Goal: Find specific page/section: Find specific page/section

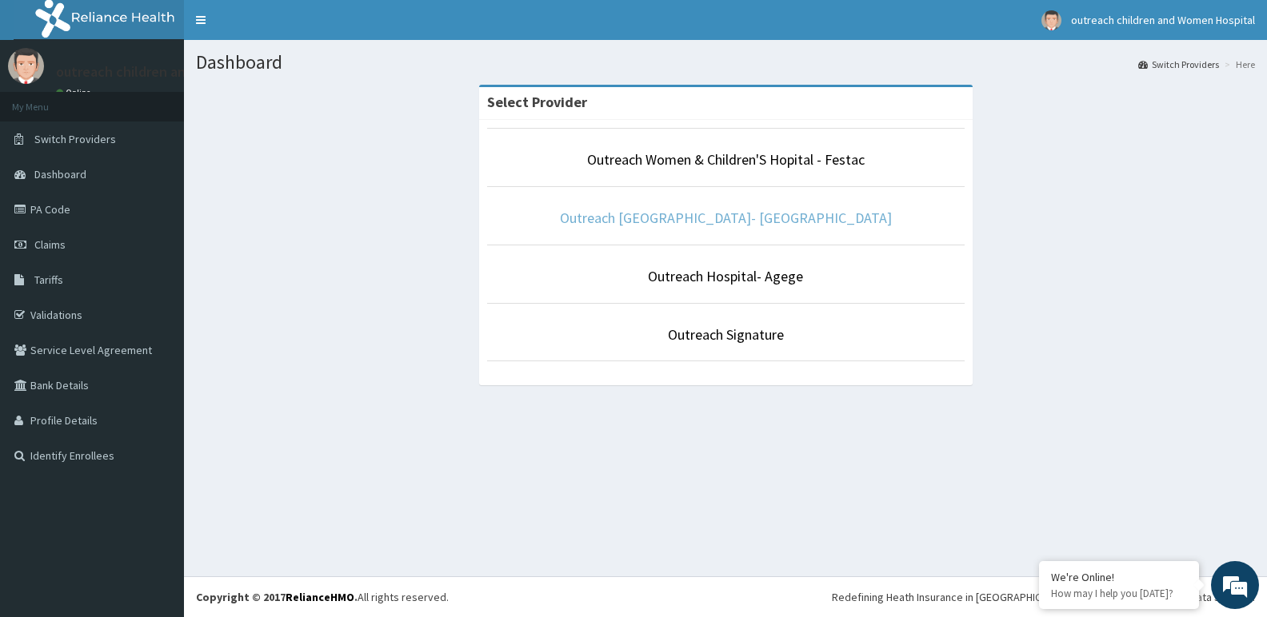
click at [679, 217] on link "Outreach [GEOGRAPHIC_DATA]- [GEOGRAPHIC_DATA]" at bounding box center [726, 218] width 332 height 18
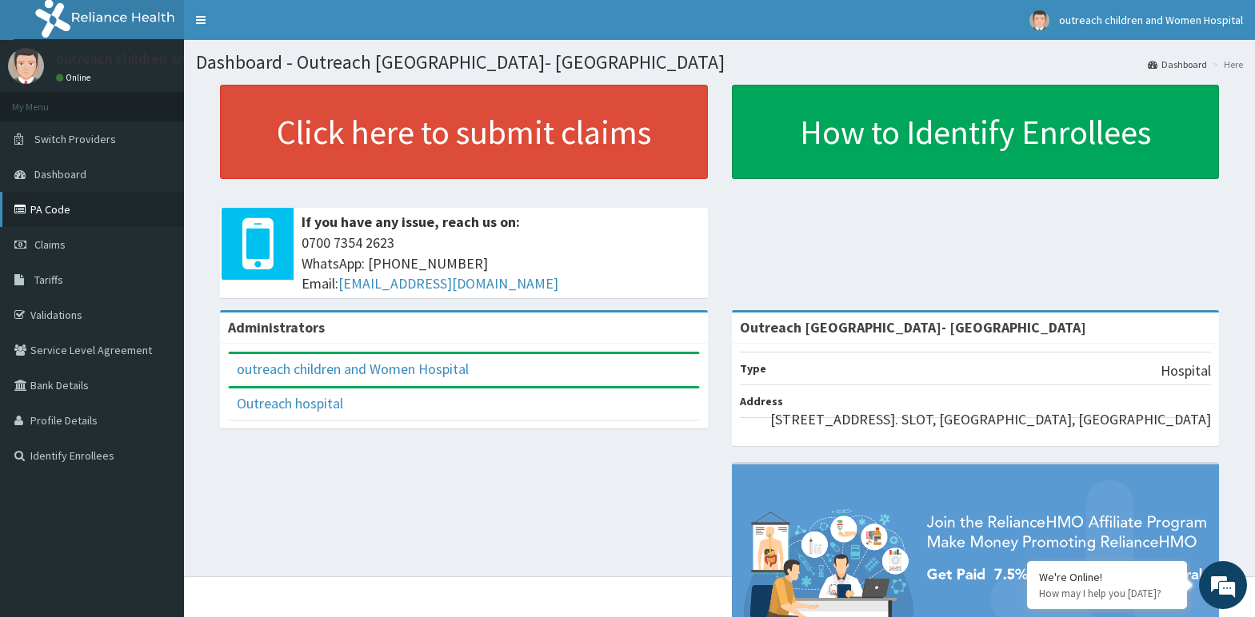
click at [100, 216] on link "PA Code" at bounding box center [92, 209] width 184 height 35
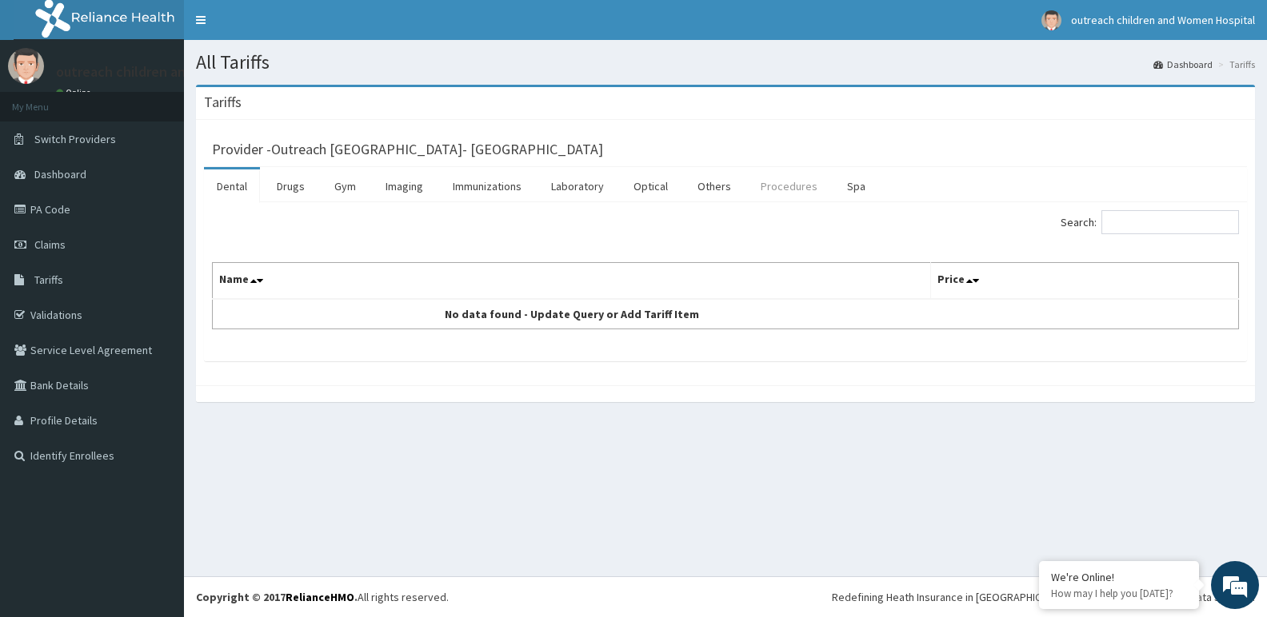
click at [767, 188] on link "Procedures" at bounding box center [789, 187] width 82 height 34
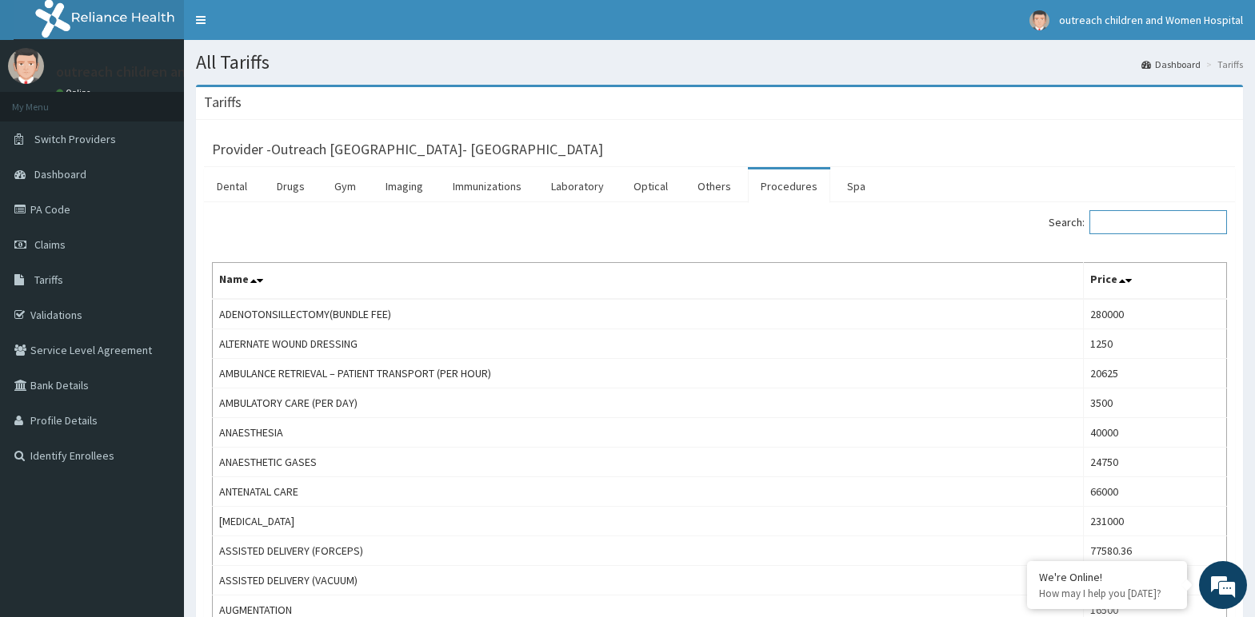
click at [1123, 225] on input "Search:" at bounding box center [1158, 222] width 138 height 24
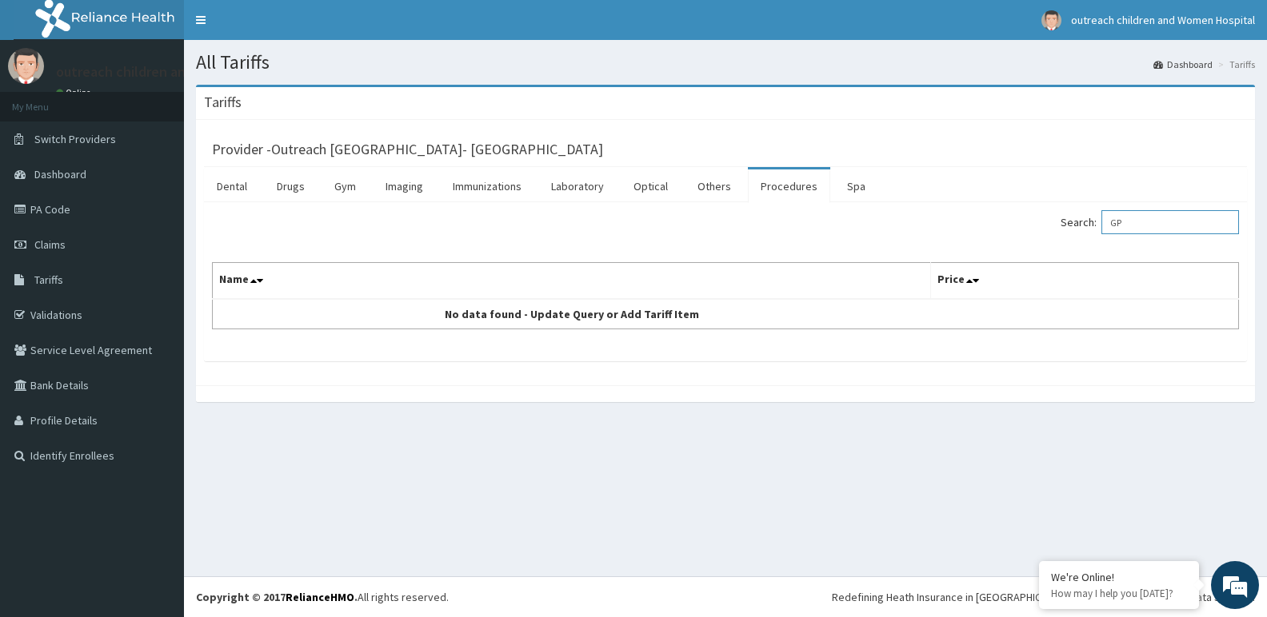
type input "G"
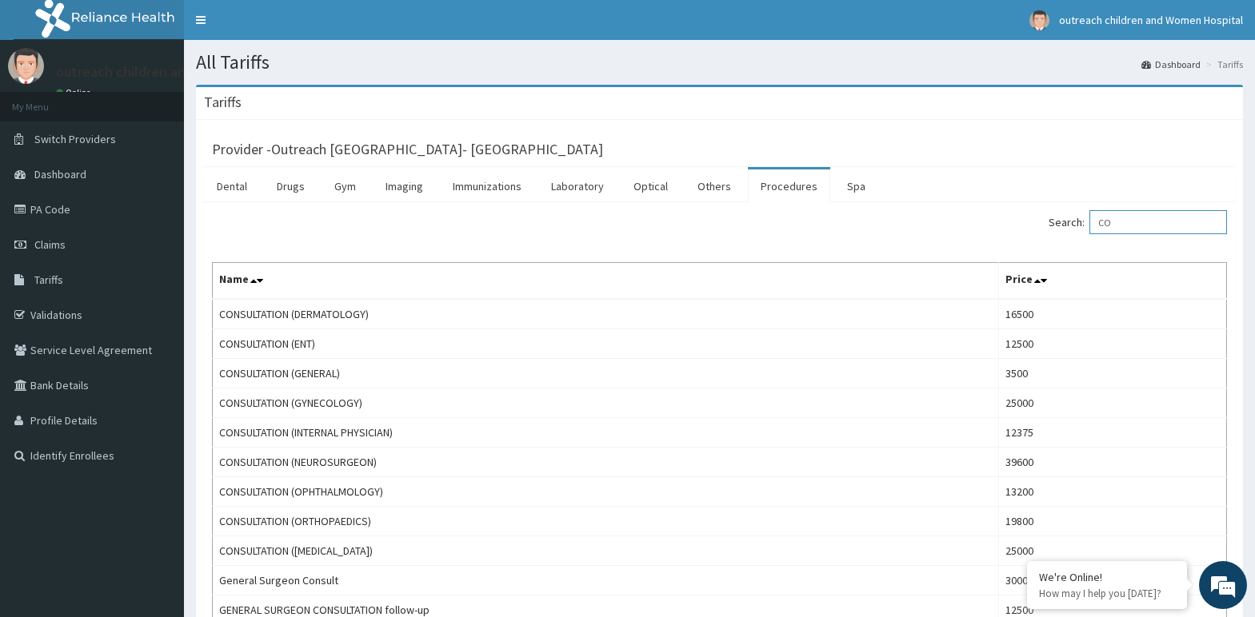
type input "C"
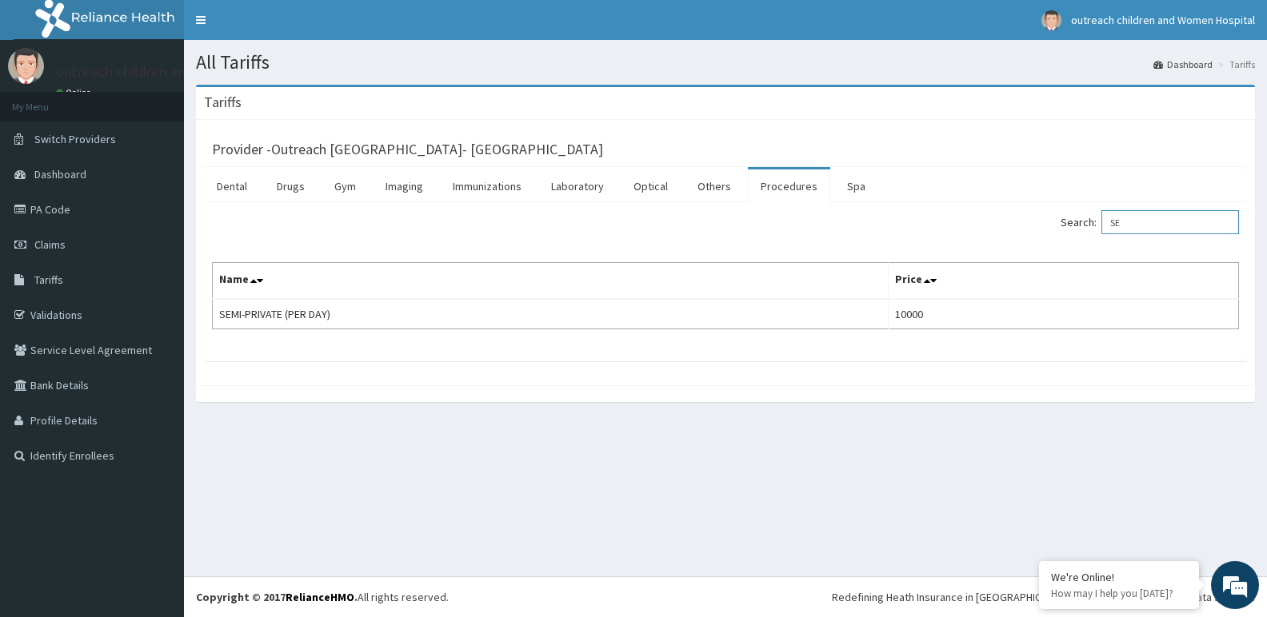
type input "S"
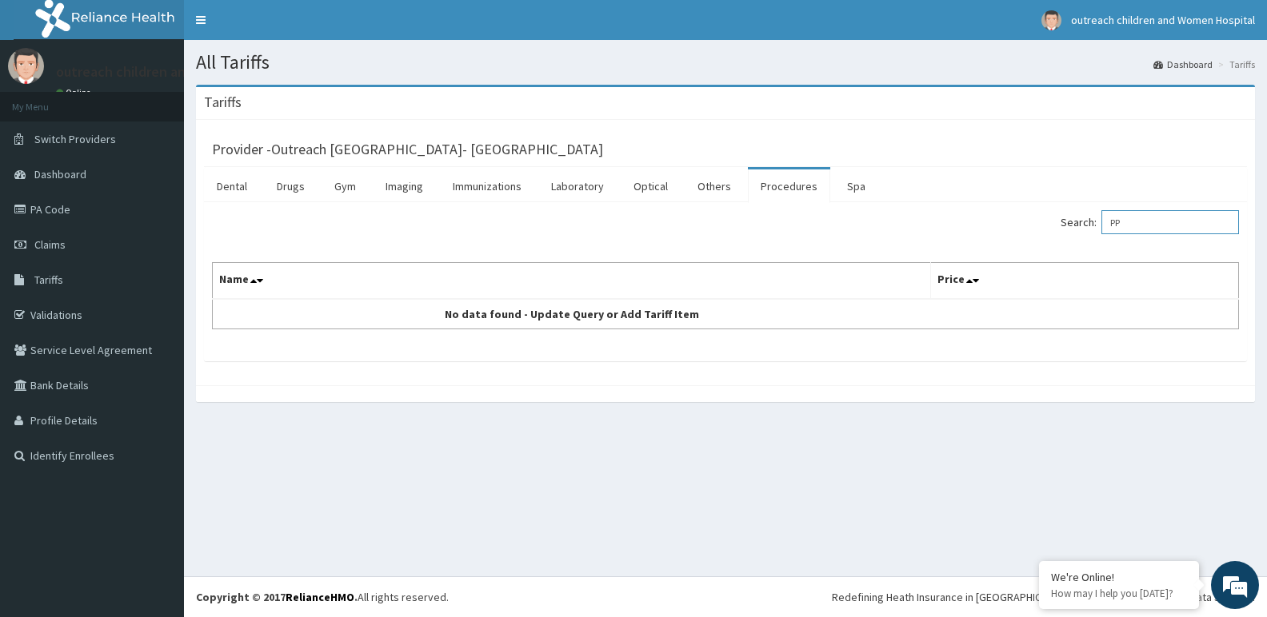
type input "P"
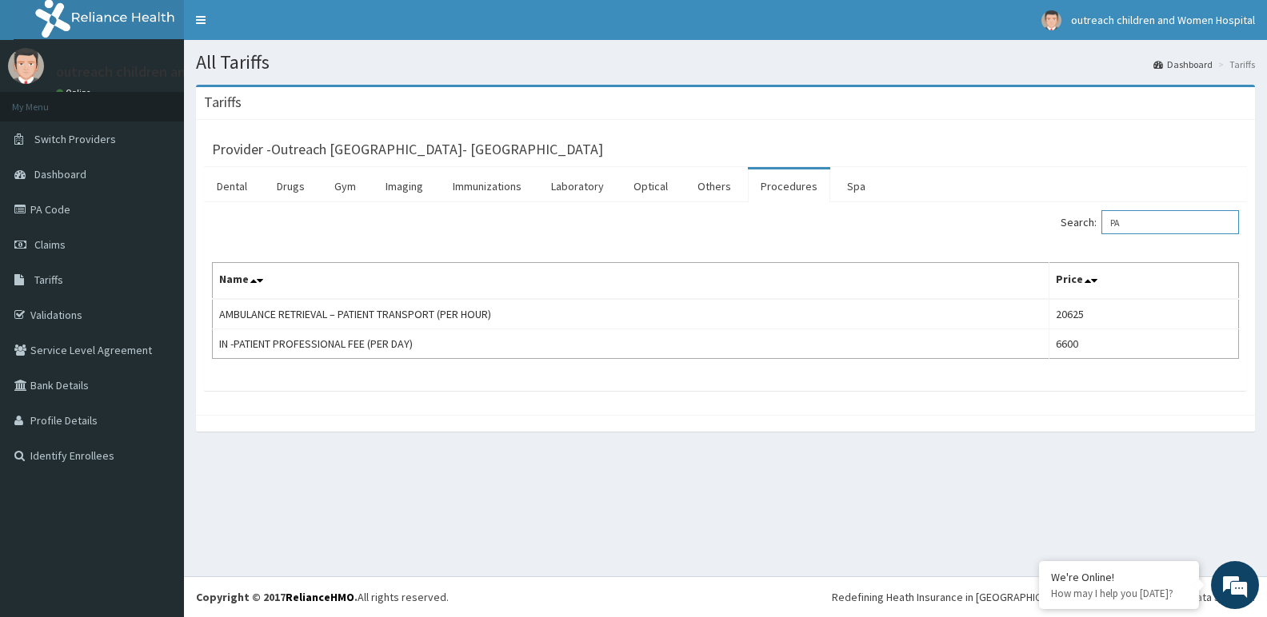
type input "P"
